Goal: Find specific page/section: Find specific page/section

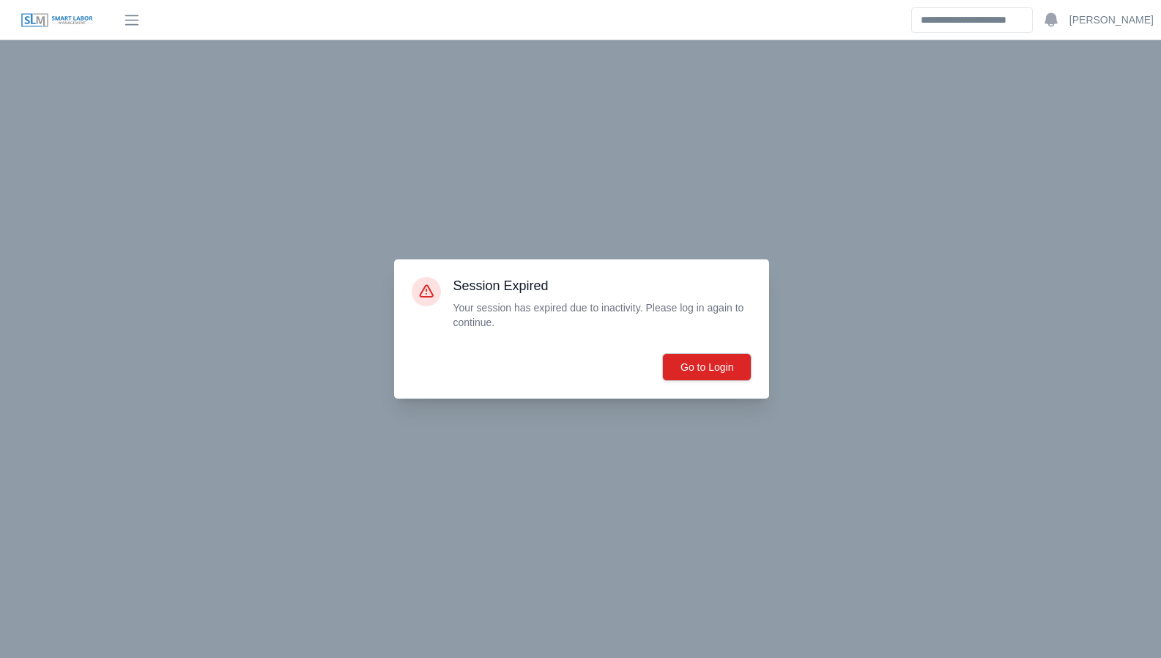
scroll to position [110, 0]
click at [743, 370] on button "Go to Login" at bounding box center [706, 367] width 89 height 28
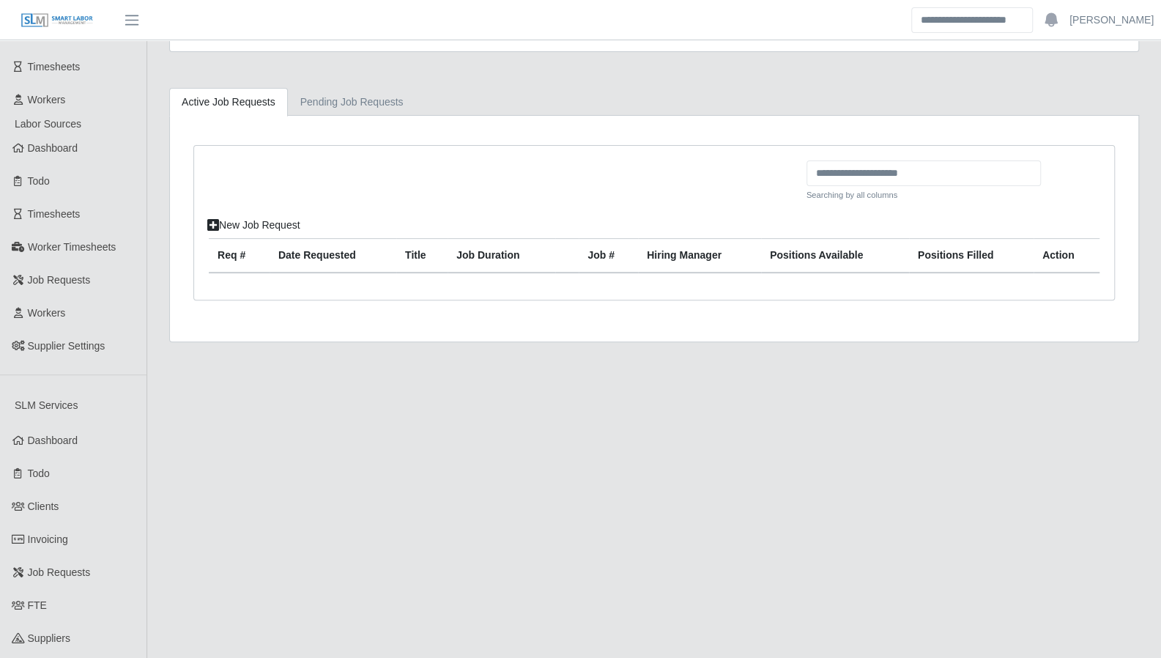
scroll to position [282, 0]
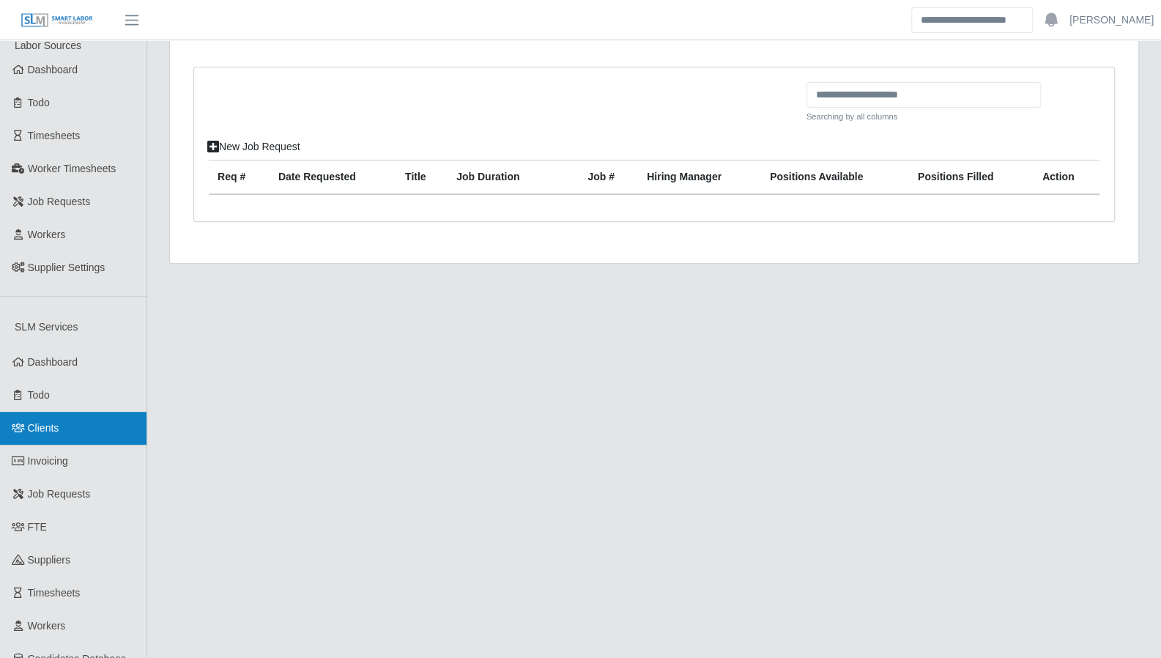
drag, startPoint x: 45, startPoint y: 407, endPoint x: 63, endPoint y: 404, distance: 18.4
click at [45, 422] on span "Clients" at bounding box center [43, 428] width 31 height 12
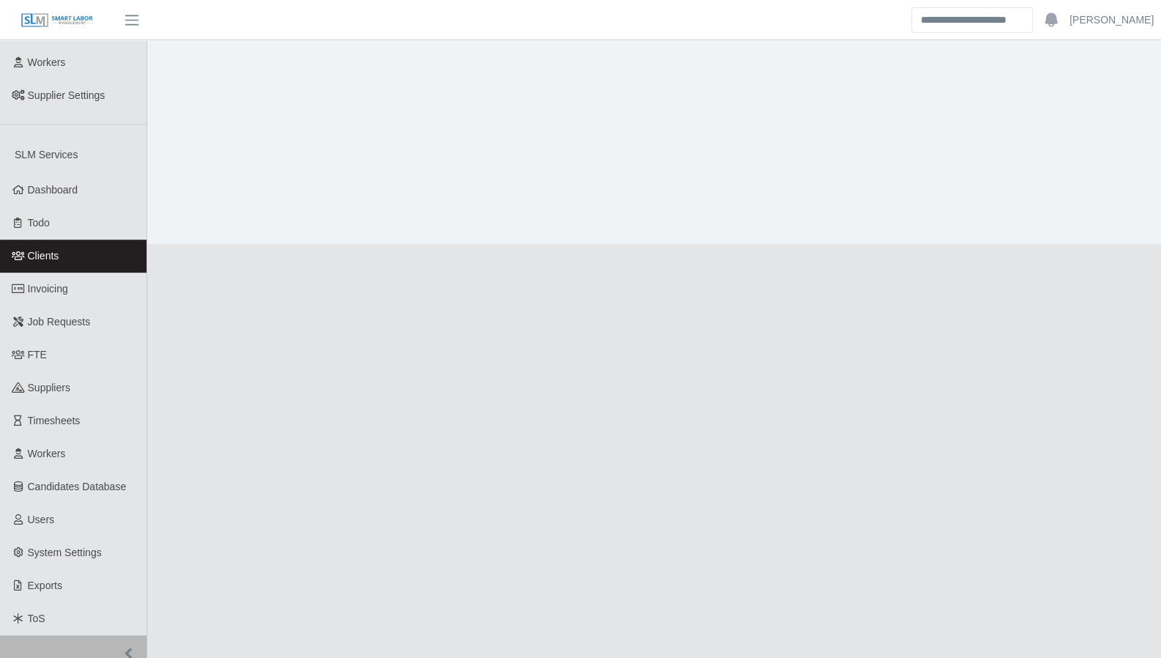
scroll to position [489, 0]
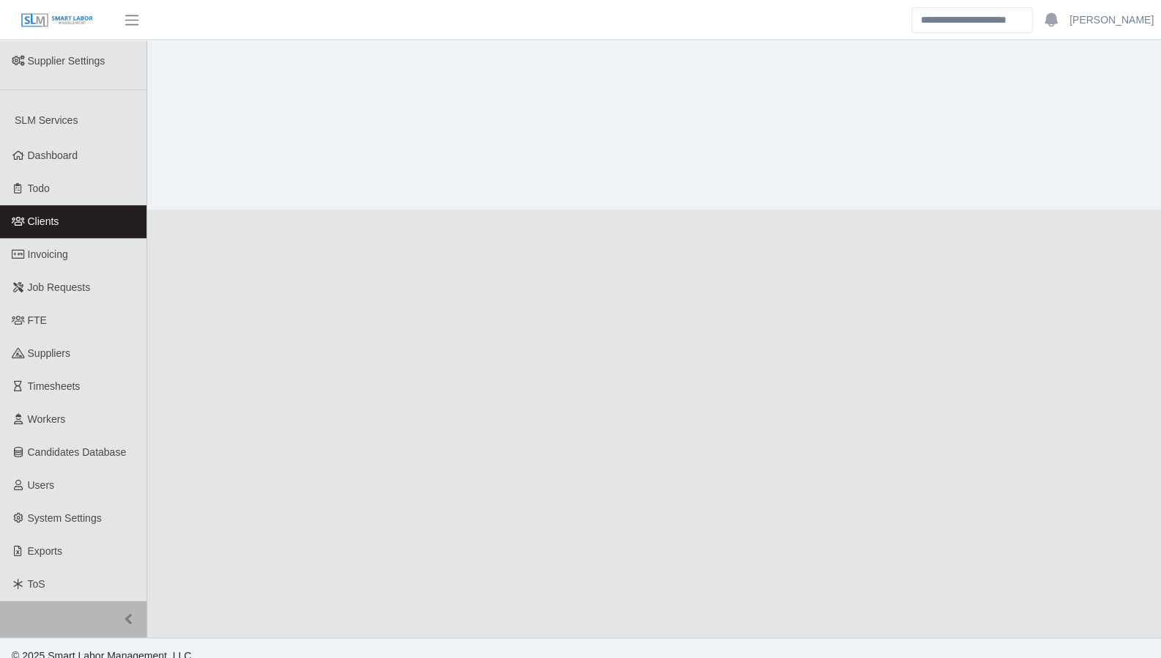
click at [47, 215] on span "Clients" at bounding box center [43, 221] width 31 height 12
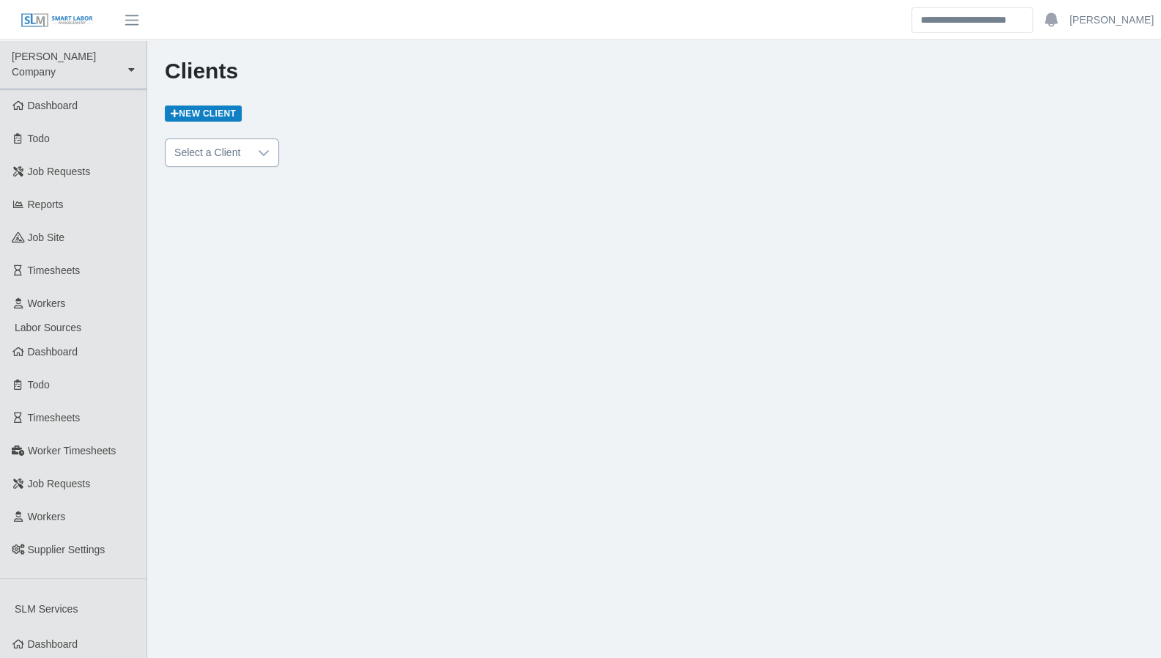
drag, startPoint x: 259, startPoint y: 152, endPoint x: 258, endPoint y: 163, distance: 11.0
click at [259, 152] on icon at bounding box center [264, 153] width 10 height 6
click at [262, 190] on input "text" at bounding box center [240, 186] width 127 height 25
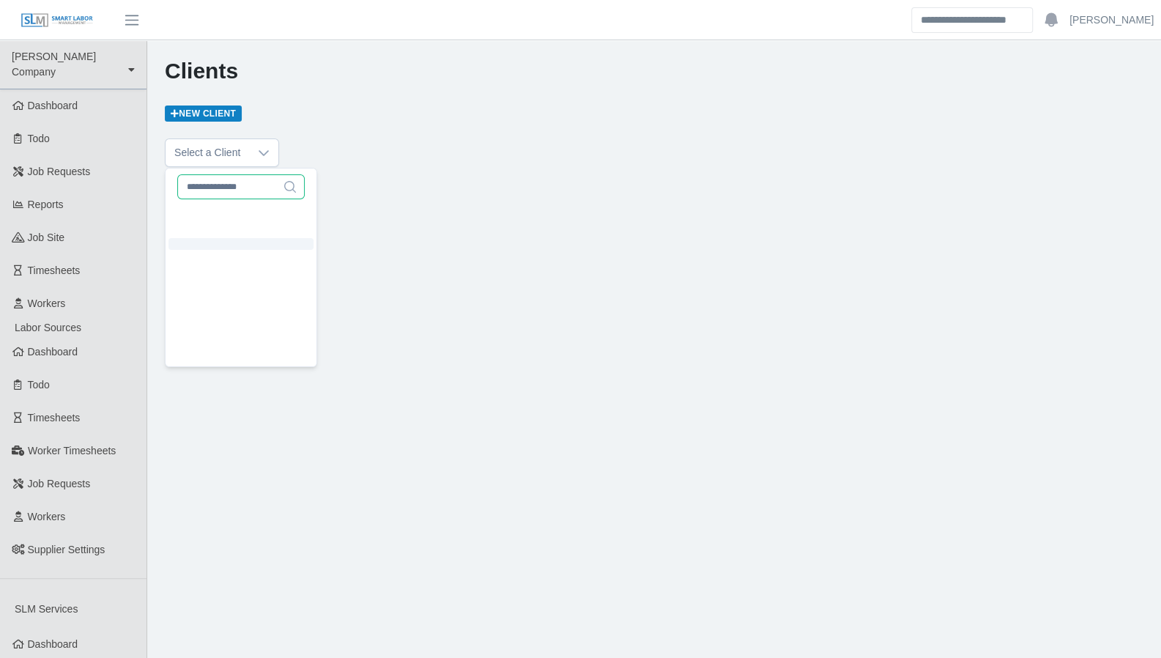
scroll to position [12, 0]
